Goal: Information Seeking & Learning: Learn about a topic

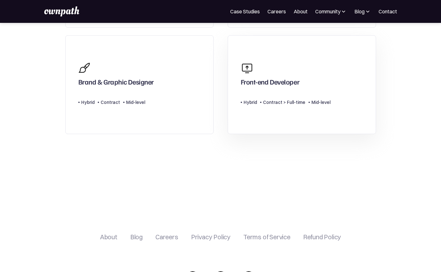
scroll to position [206, 0]
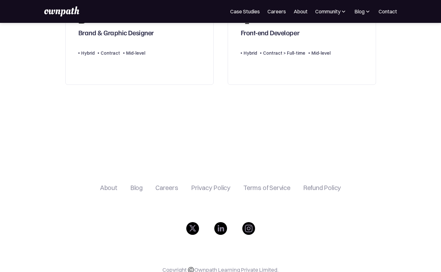
click at [277, 13] on link "Careers" at bounding box center [276, 12] width 18 height 8
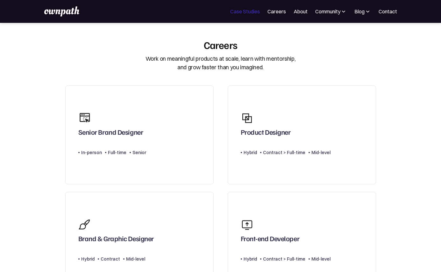
click at [250, 10] on link "Case Studies" at bounding box center [245, 12] width 30 height 8
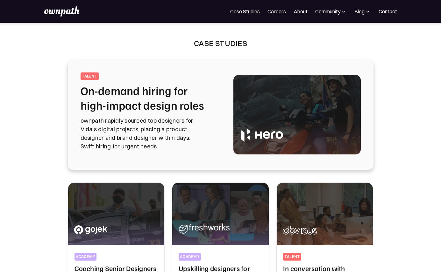
scroll to position [56, 0]
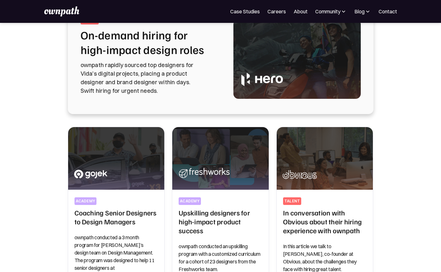
click at [188, 88] on p "ownpath rapidly sourced top designers for Vida's digital projects, placing a pr…" at bounding box center [149, 78] width 137 height 34
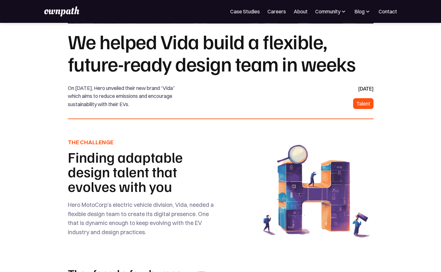
scroll to position [224, 0]
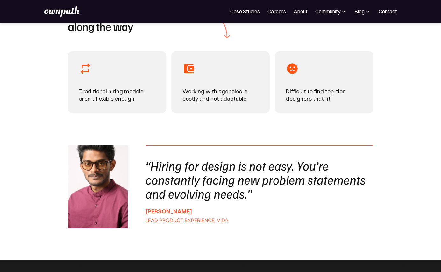
click at [133, 126] on section "They faced a few bumps along the way Traditional hiring models aren’t flexible …" at bounding box center [220, 114] width 441 height 230
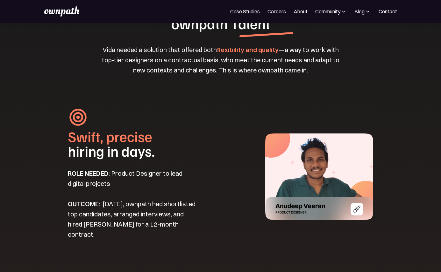
scroll to position [709, 0]
